Goal: Navigation & Orientation: Find specific page/section

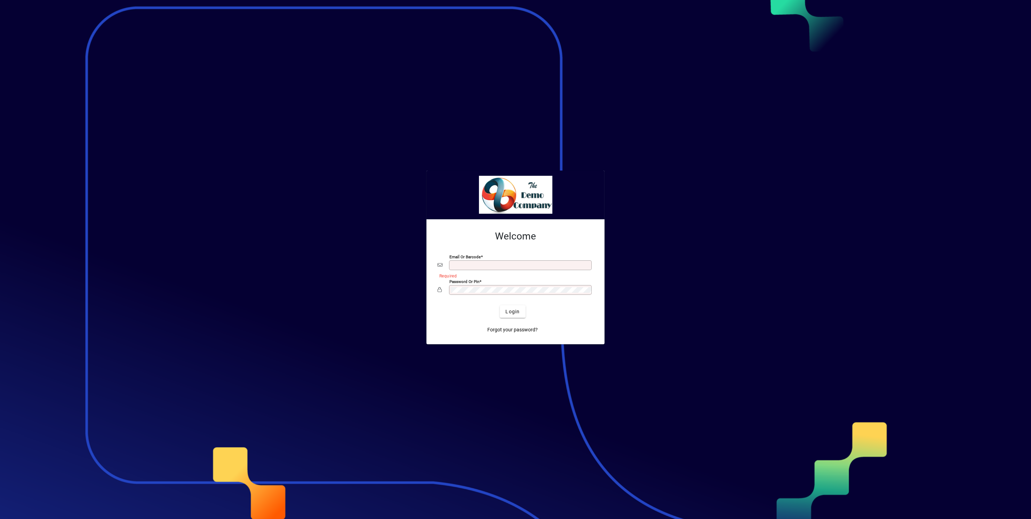
type input "**********"
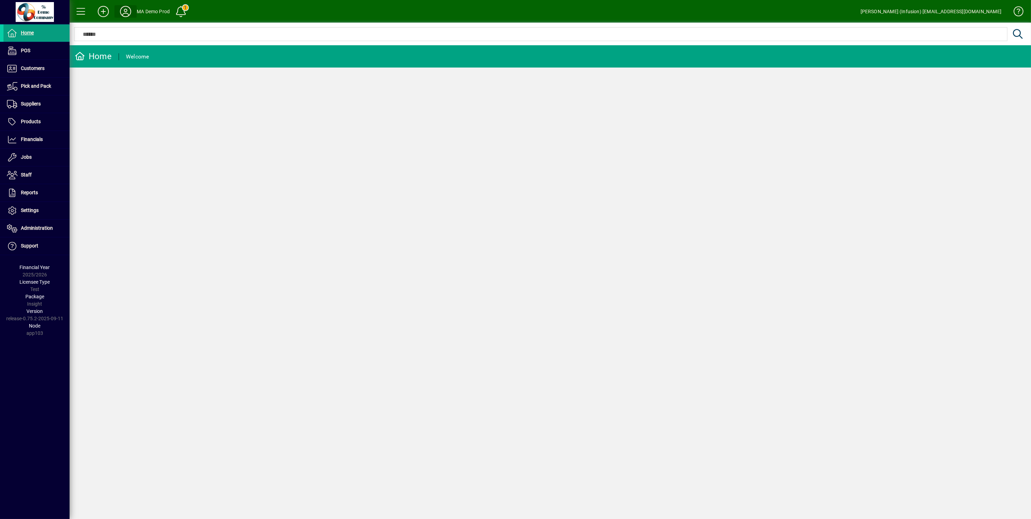
click at [128, 11] on icon at bounding box center [126, 11] width 14 height 11
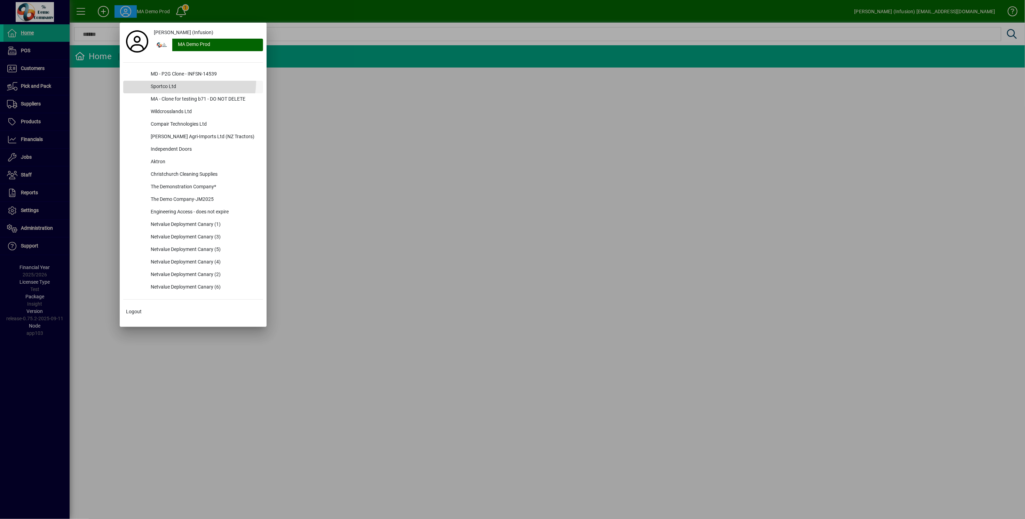
click at [178, 81] on div "Sportco Ltd" at bounding box center [204, 87] width 118 height 13
